Goal: Transaction & Acquisition: Purchase product/service

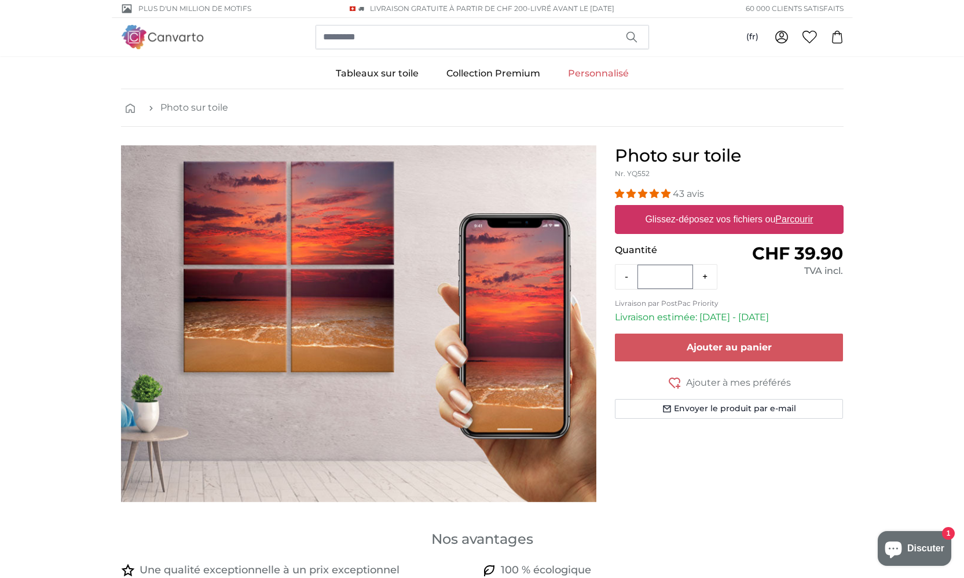
click at [795, 218] on u "Parcourir" at bounding box center [795, 219] width 38 height 10
click at [795, 209] on input "Glissez-déposez vos fichiers ou Parcourir" at bounding box center [729, 206] width 229 height 3
click at [797, 217] on u "Parcourir" at bounding box center [795, 219] width 38 height 10
click at [797, 209] on input "Glissez-déposez vos fichiers ou Parcourir" at bounding box center [729, 206] width 229 height 3
type input "**********"
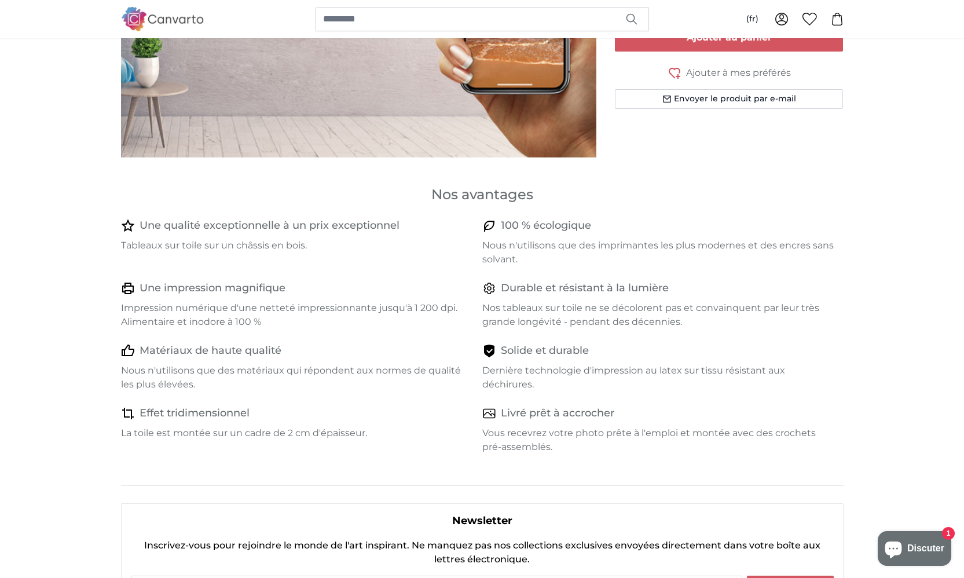
scroll to position [366, 0]
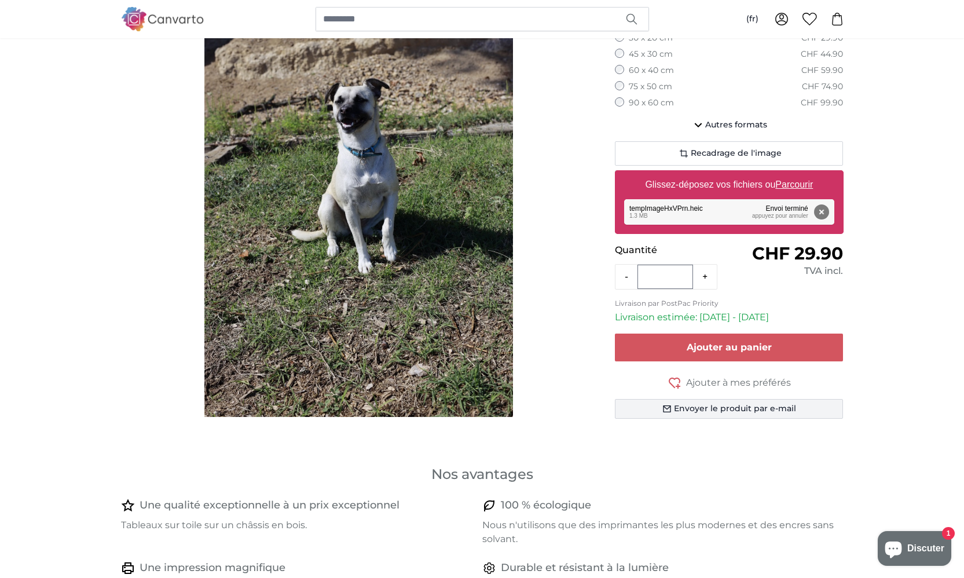
scroll to position [127, 0]
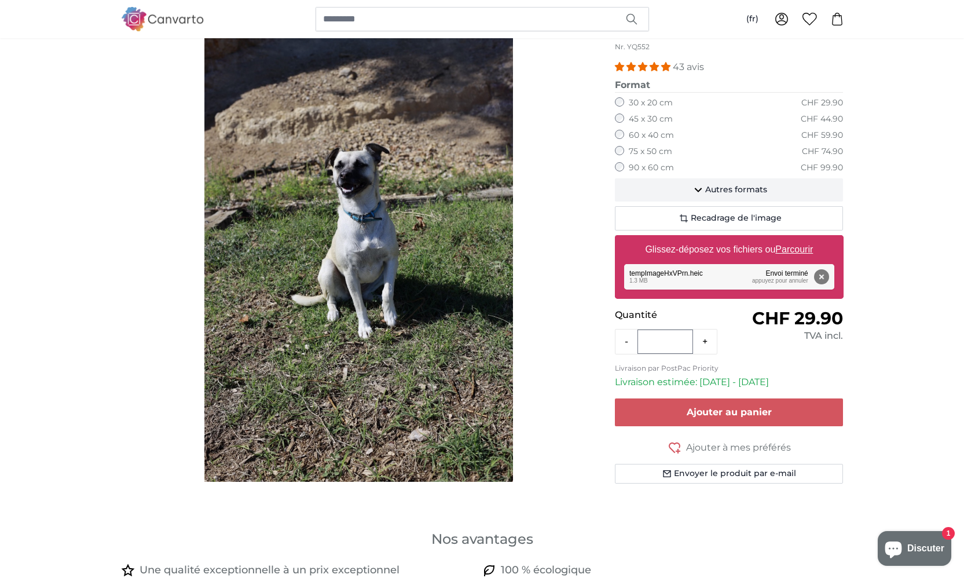
click at [699, 187] on icon "button" at bounding box center [699, 190] width 14 height 14
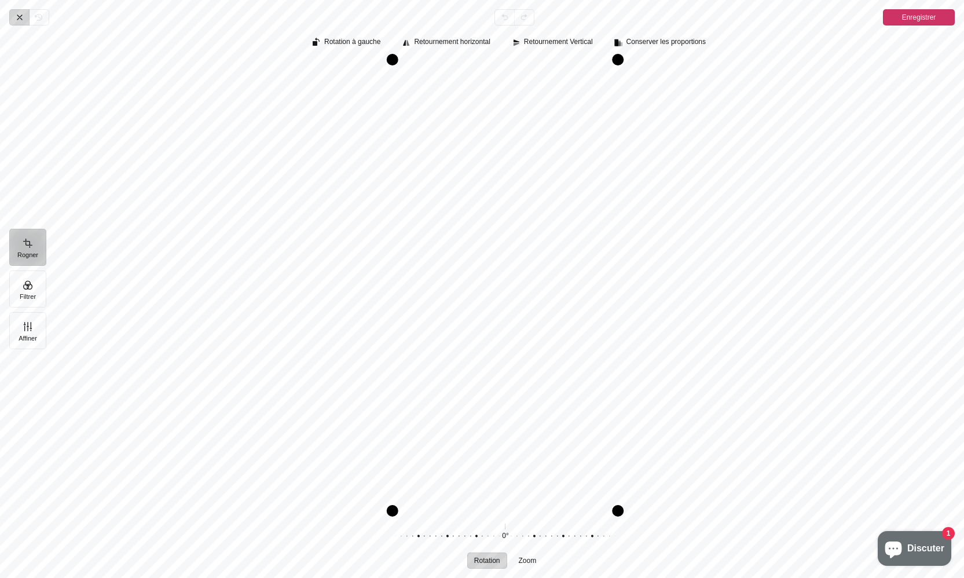
click at [21, 17] on icon "Pintura" at bounding box center [19, 17] width 9 height 9
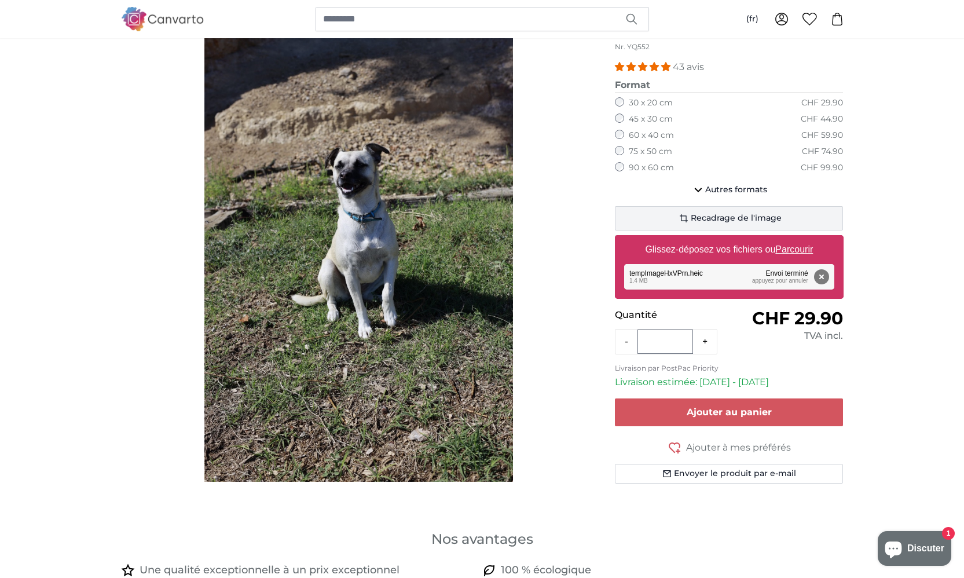
click at [723, 216] on span "Recadrage de l'image" at bounding box center [736, 219] width 91 height 12
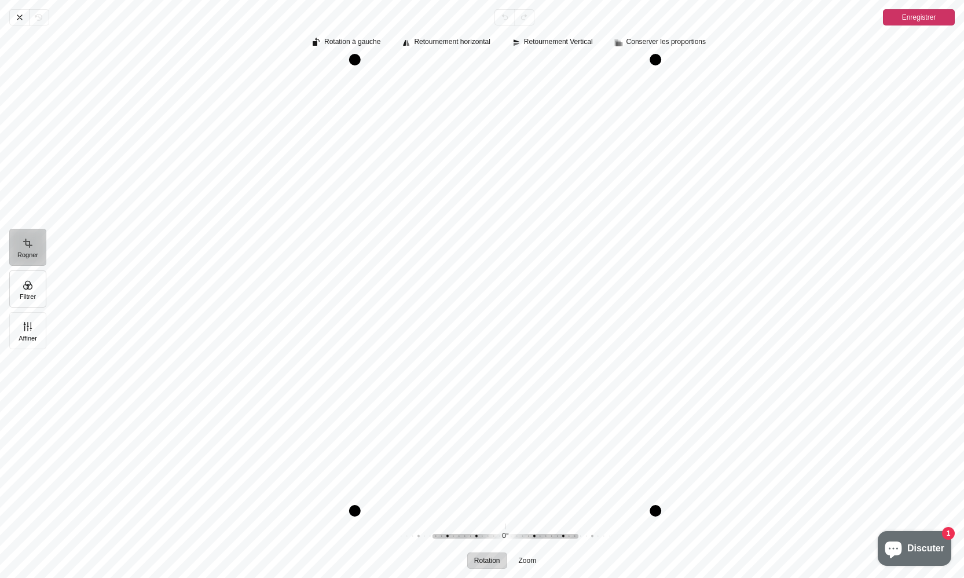
click at [34, 293] on button "Filtrer" at bounding box center [27, 289] width 37 height 37
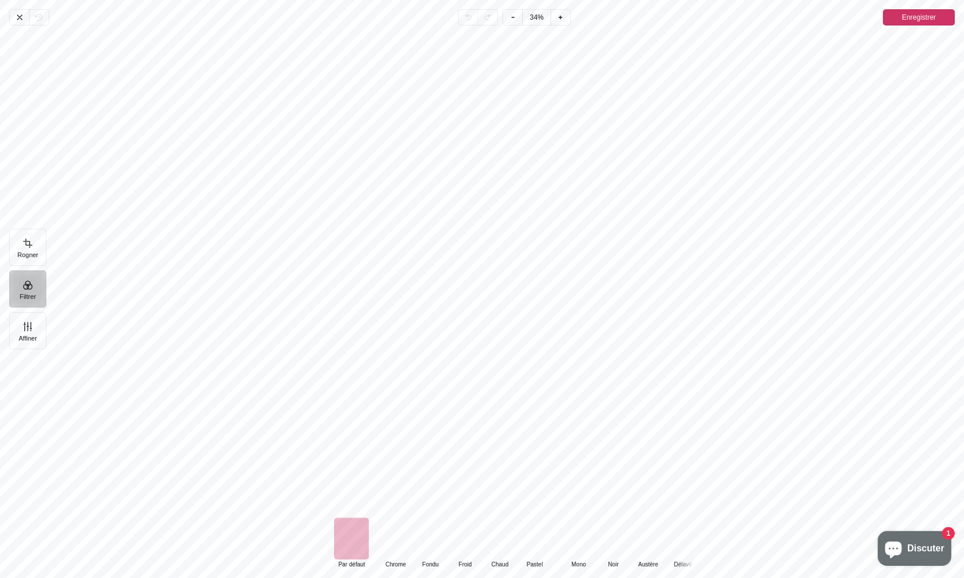
click at [582, 548] on div "Pintura" at bounding box center [578, 539] width 35 height 42
click at [606, 542] on div "Pintura" at bounding box center [613, 539] width 35 height 42
click at [21, 18] on icon "Pintura" at bounding box center [19, 17] width 9 height 9
